Goal: Navigation & Orientation: Find specific page/section

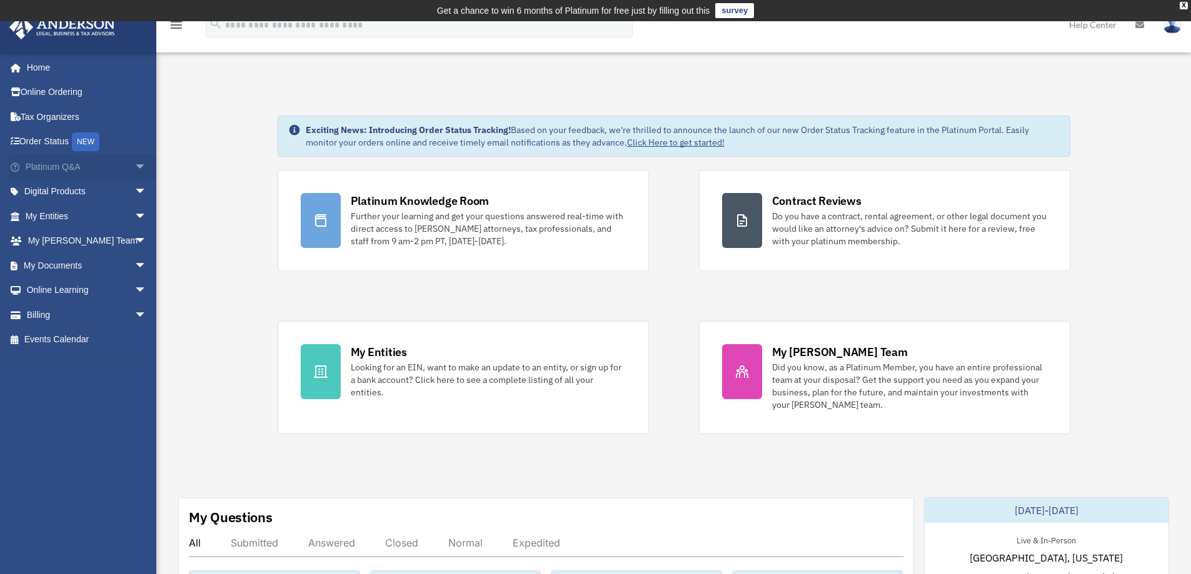
click at [134, 166] on span "arrow_drop_down" at bounding box center [146, 167] width 25 height 26
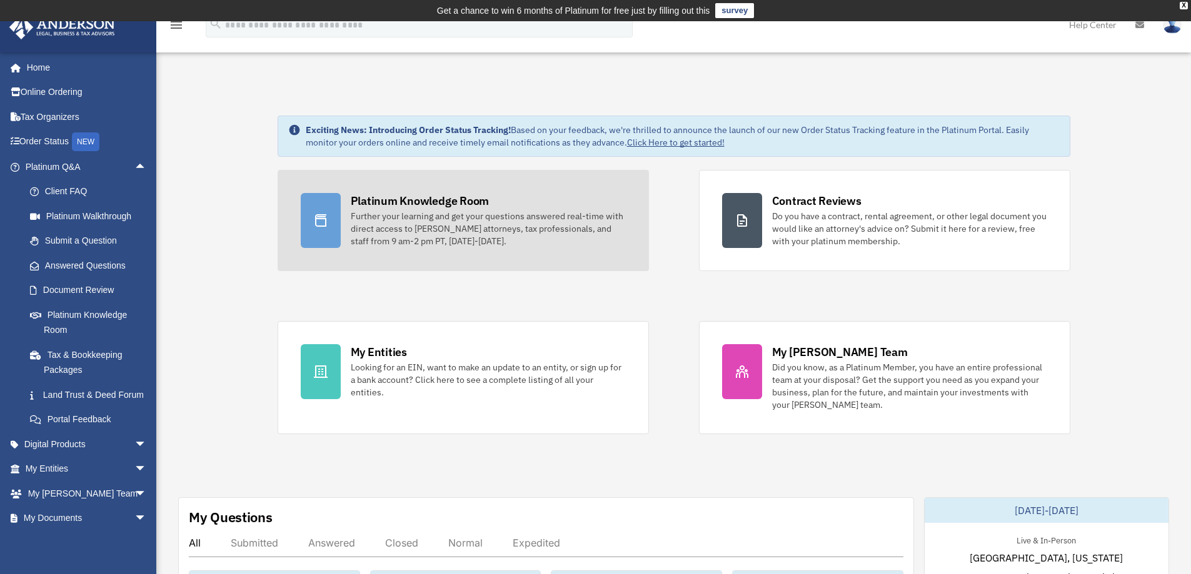
click at [399, 206] on div "Platinum Knowledge Room" at bounding box center [420, 201] width 139 height 16
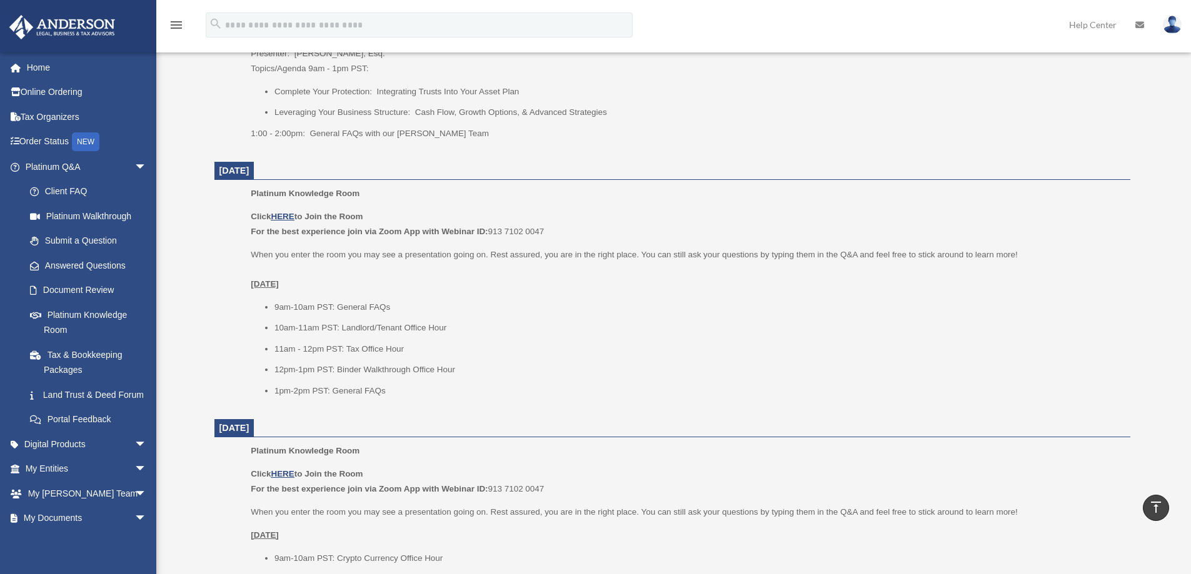
scroll to position [1313, 0]
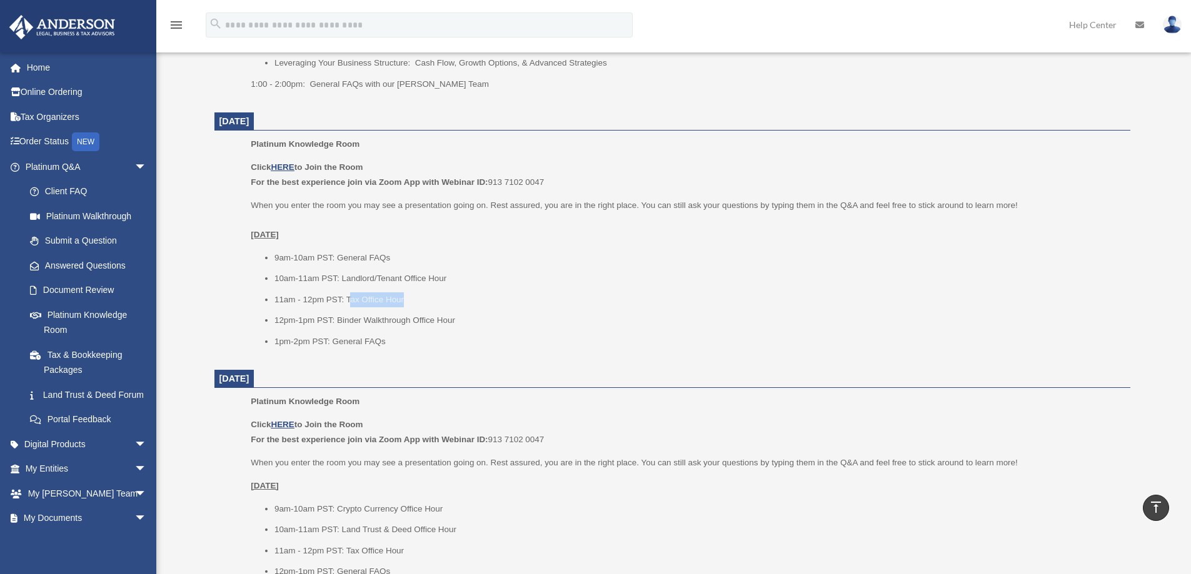
drag, startPoint x: 411, startPoint y: 300, endPoint x: 351, endPoint y: 296, distance: 60.7
click at [351, 296] on li "11am - 12pm PST: Tax Office Hour" at bounding box center [697, 300] width 847 height 15
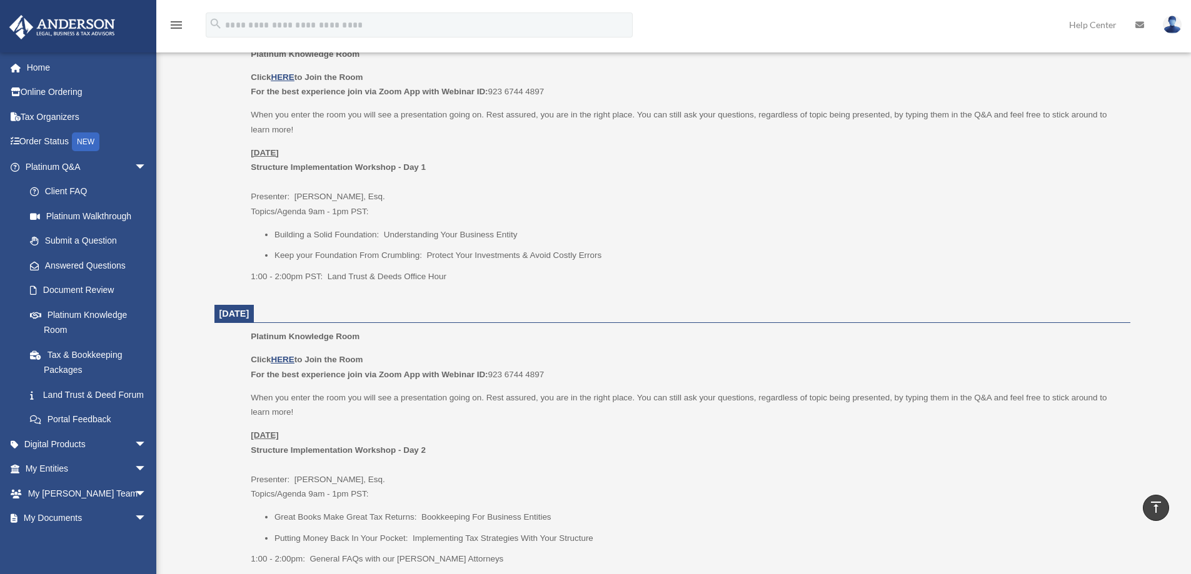
scroll to position [563, 0]
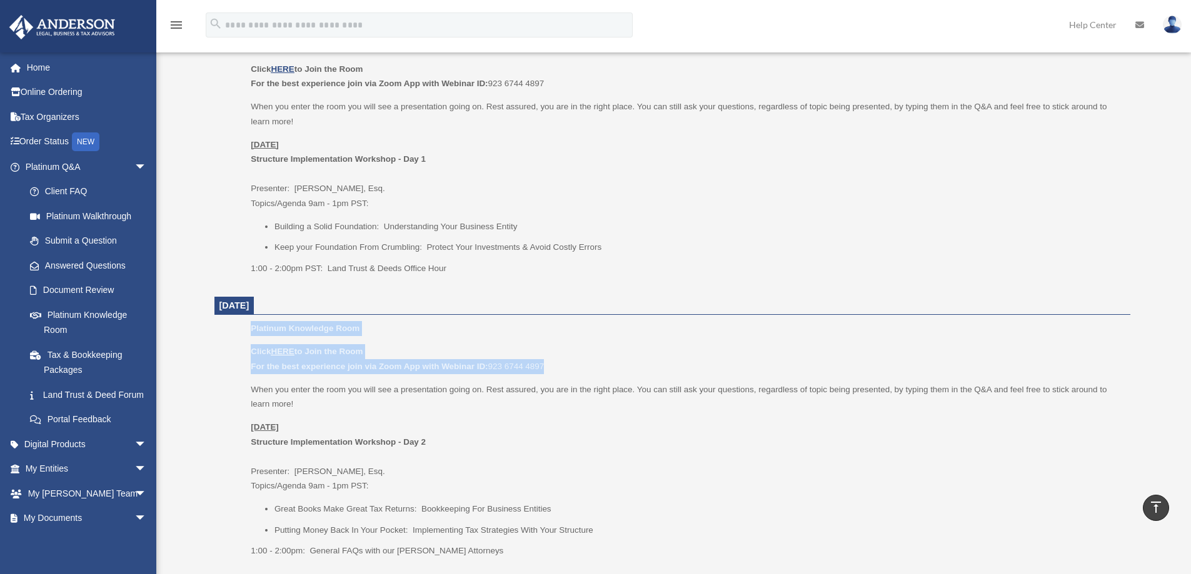
drag, startPoint x: 544, startPoint y: 366, endPoint x: 245, endPoint y: 327, distance: 301.3
click at [245, 327] on ul "Platinum Knowledge Room Click HERE to Join the Room For the best experience joi…" at bounding box center [672, 444] width 898 height 246
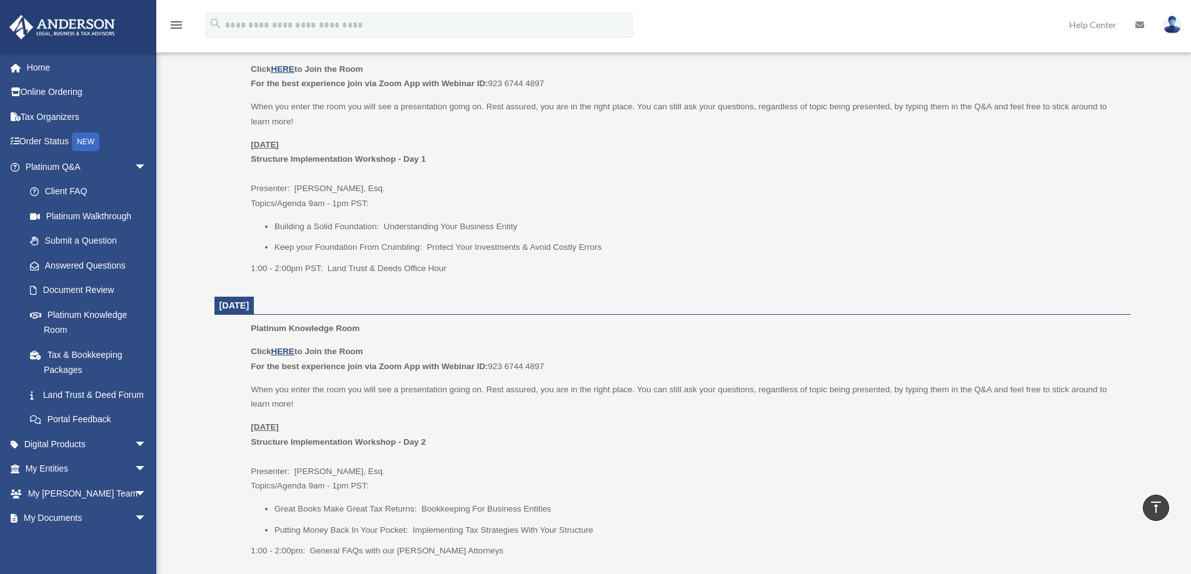
click at [614, 271] on p "1:00 - 2:00pm PST: Land Trust & Deeds Office Hour" at bounding box center [686, 268] width 870 height 15
click at [32, 69] on link "Home" at bounding box center [87, 67] width 157 height 25
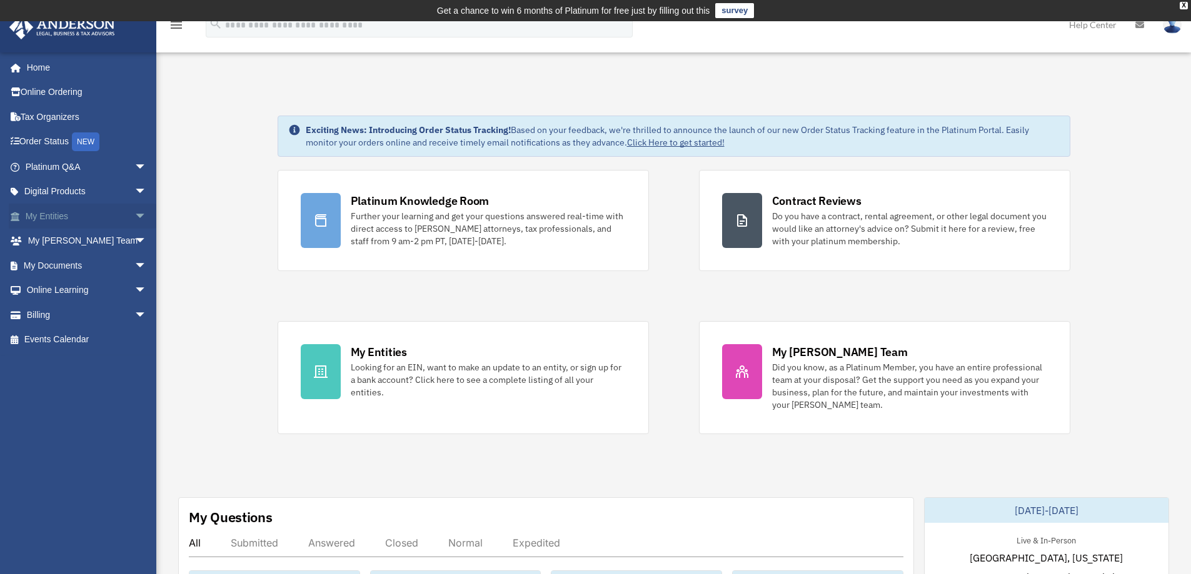
click at [134, 216] on span "arrow_drop_down" at bounding box center [146, 217] width 25 height 26
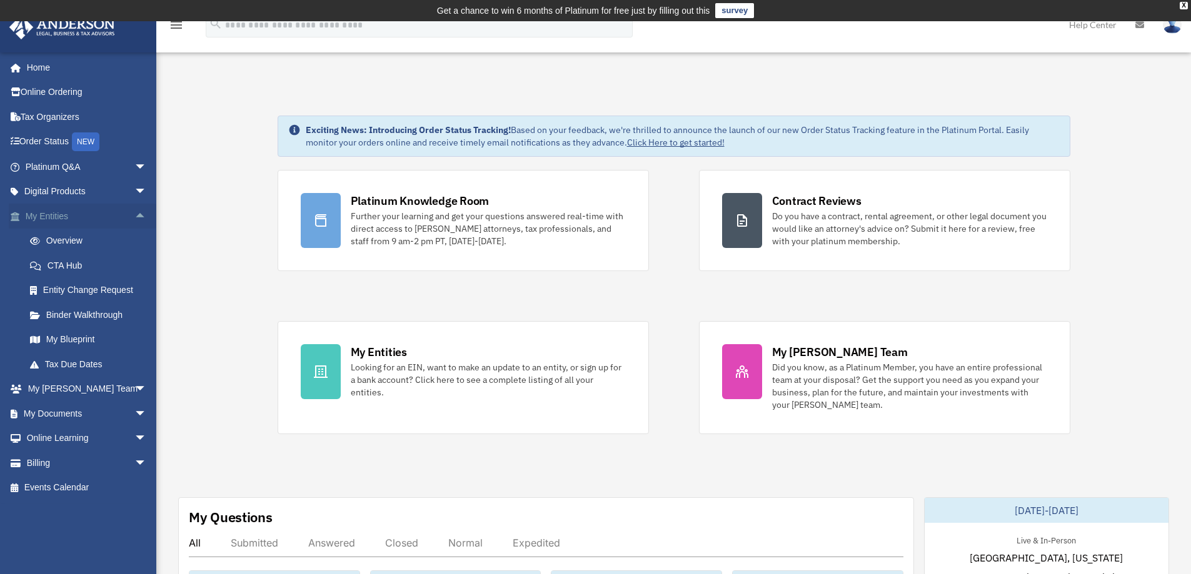
click at [134, 217] on span "arrow_drop_up" at bounding box center [146, 217] width 25 height 26
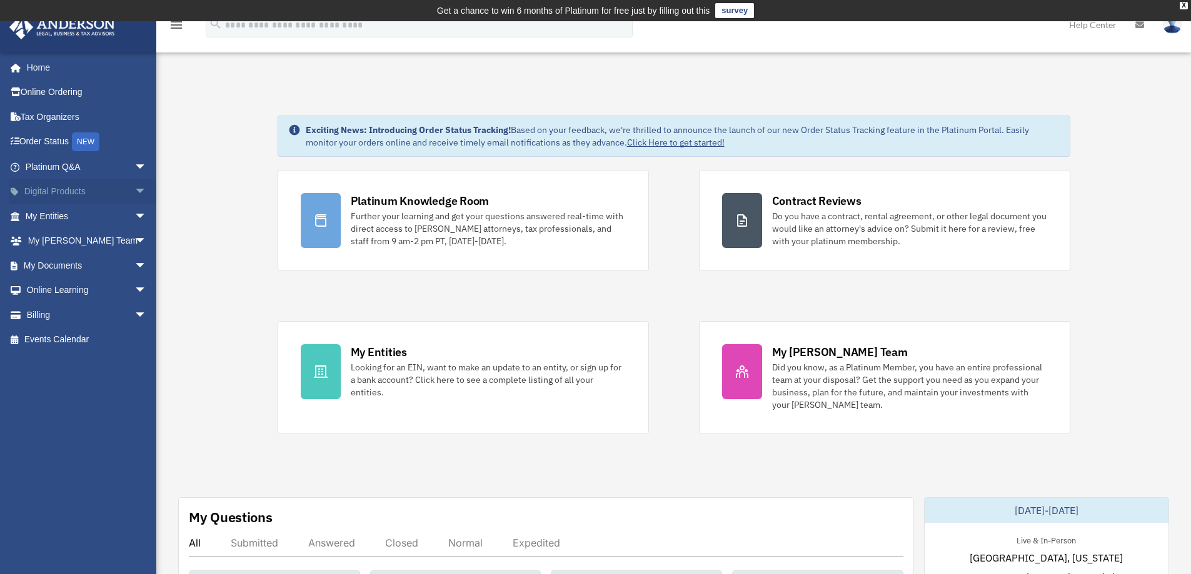
click at [134, 191] on span "arrow_drop_down" at bounding box center [146, 192] width 25 height 26
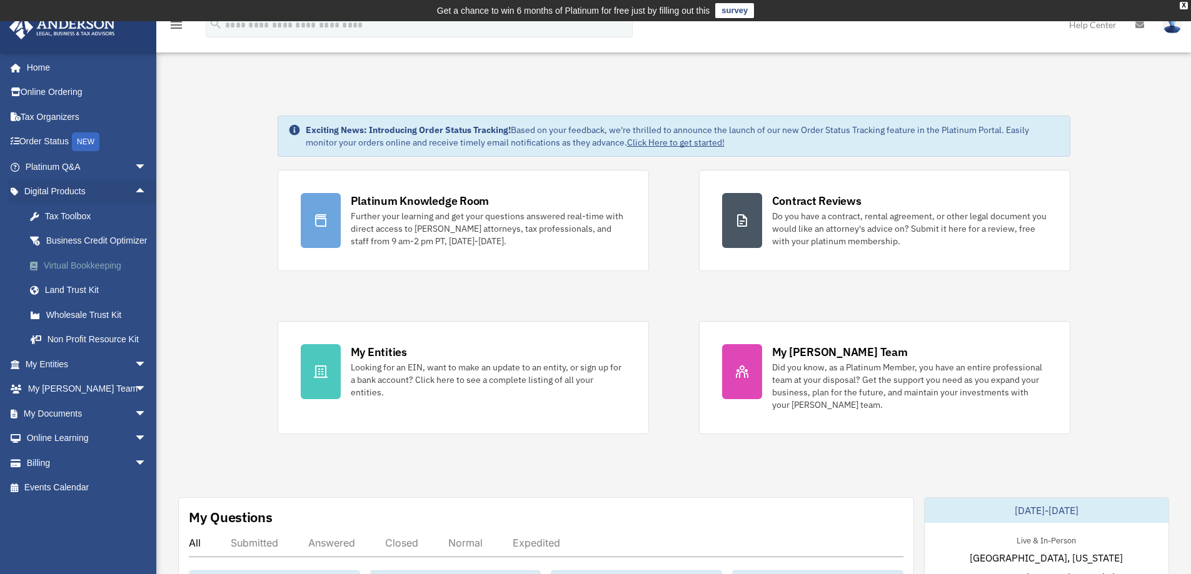
click at [89, 274] on div "Virtual Bookkeeping" at bounding box center [97, 266] width 106 height 16
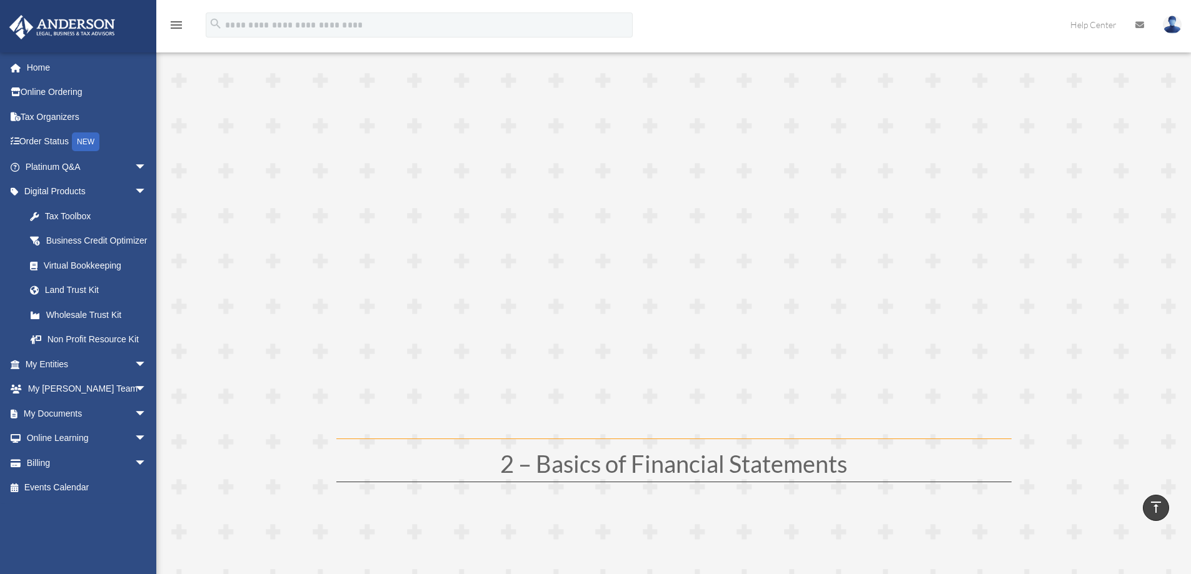
scroll to position [375, 0]
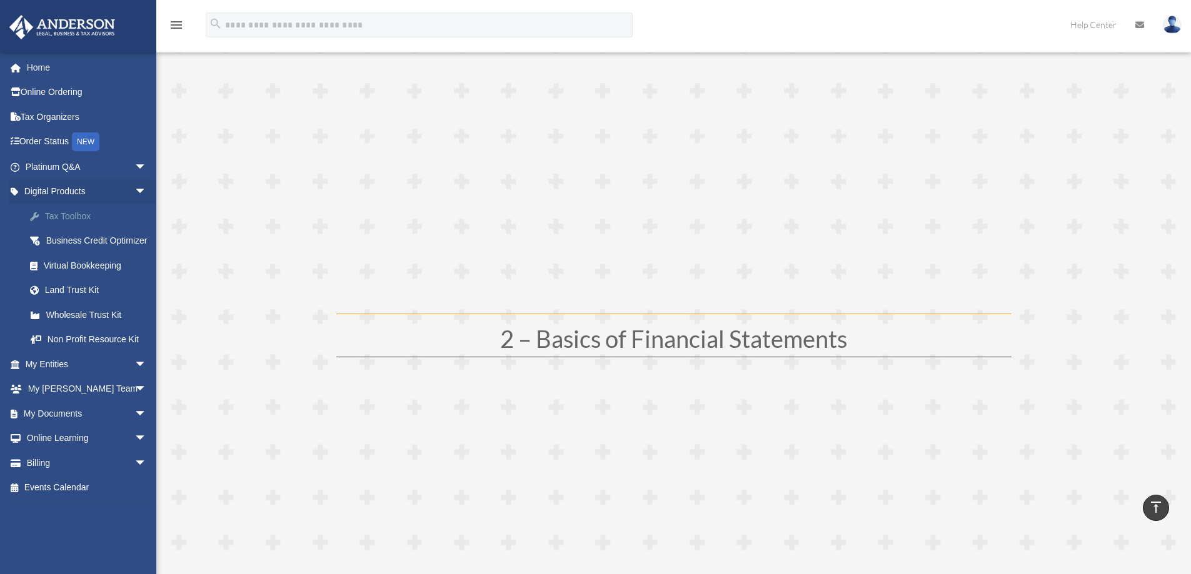
click at [65, 217] on div "Tax Toolbox" at bounding box center [97, 217] width 106 height 16
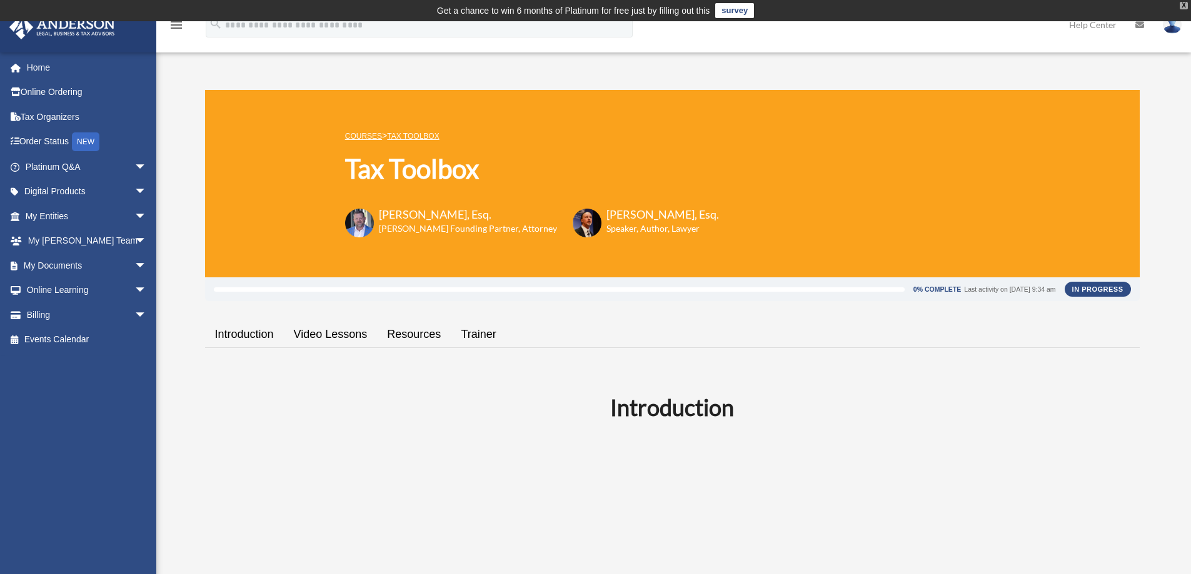
click at [1183, 5] on div "X" at bounding box center [1183, 6] width 8 height 8
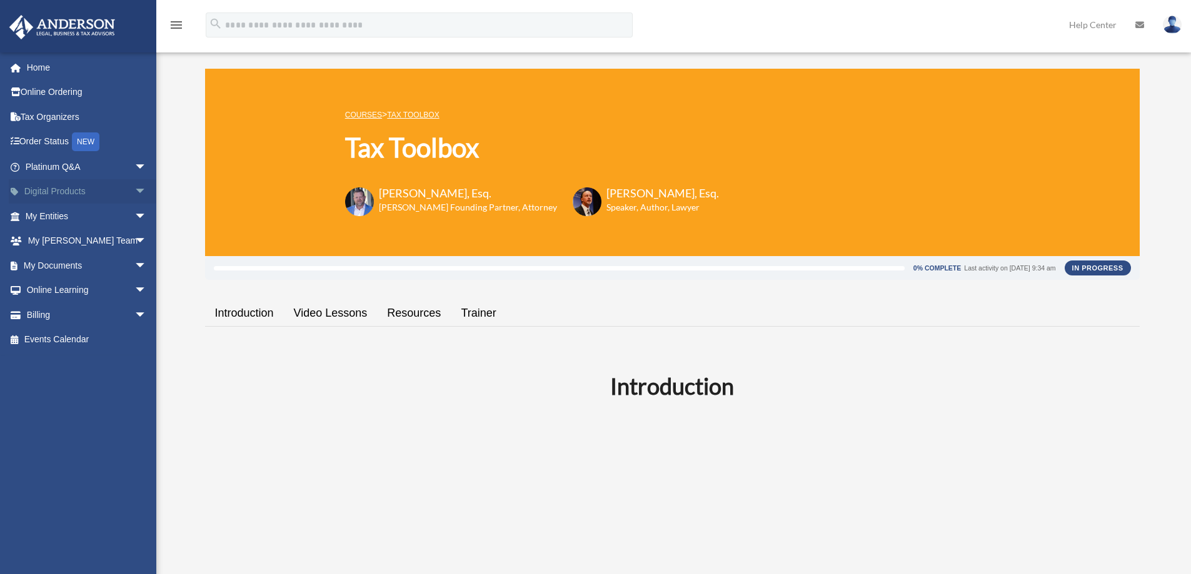
click at [138, 191] on span "arrow_drop_down" at bounding box center [146, 192] width 25 height 26
